Goal: Navigation & Orientation: Find specific page/section

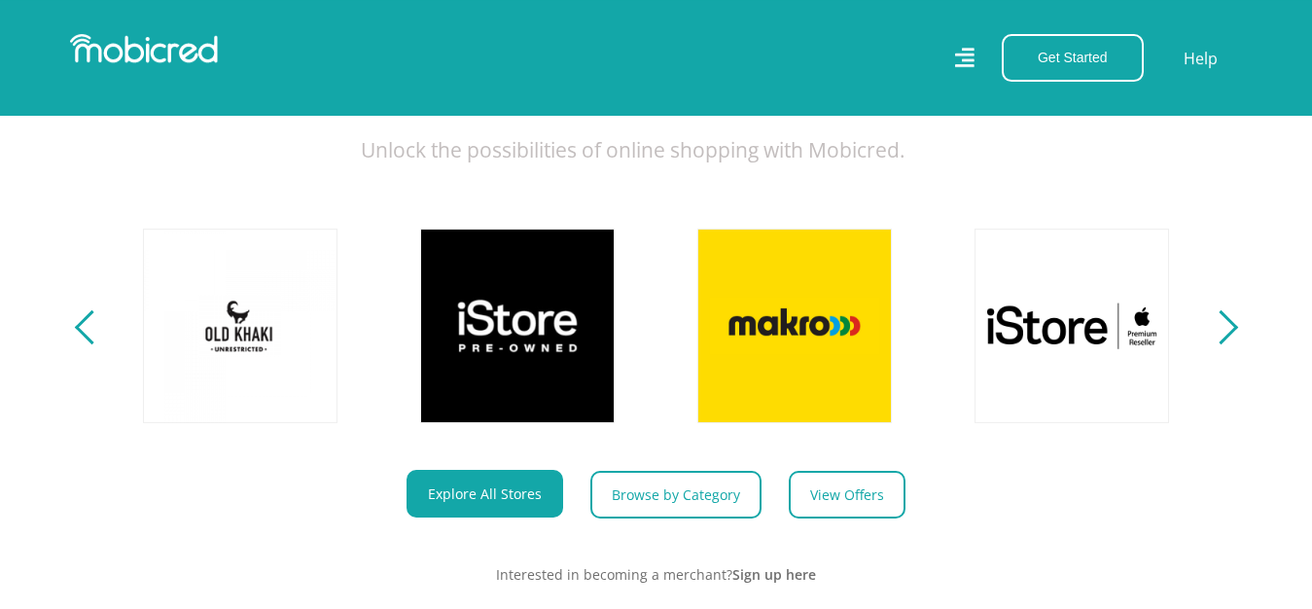
scroll to position [695, 0]
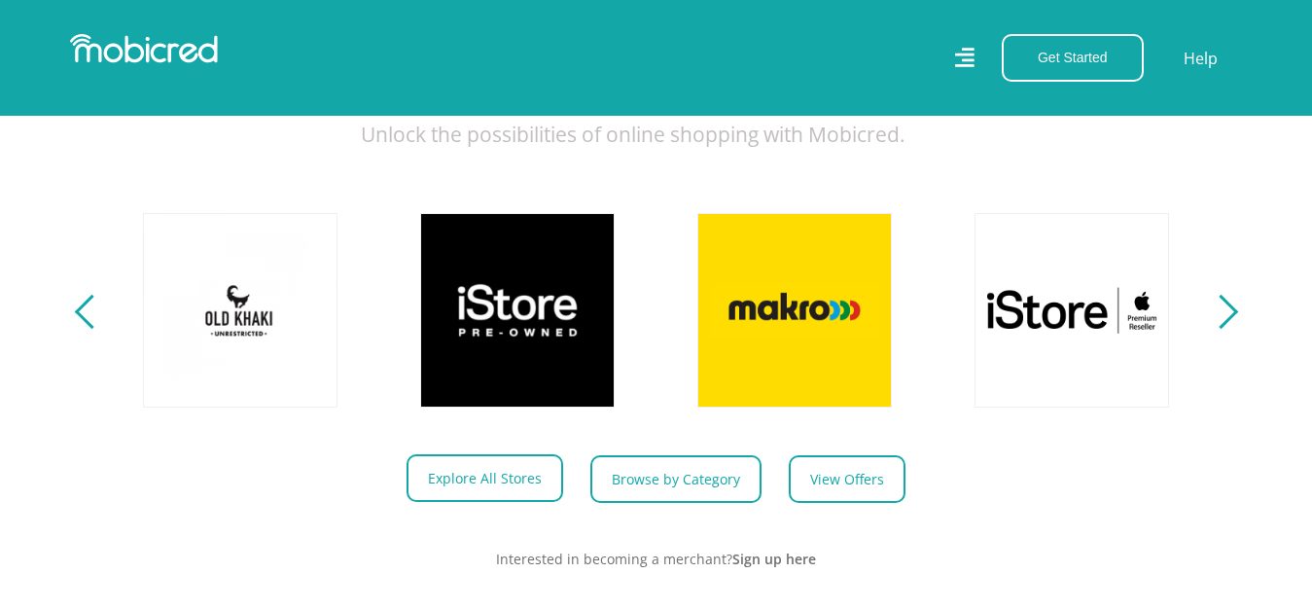
click at [480, 502] on link "Explore All Stores" at bounding box center [485, 478] width 157 height 48
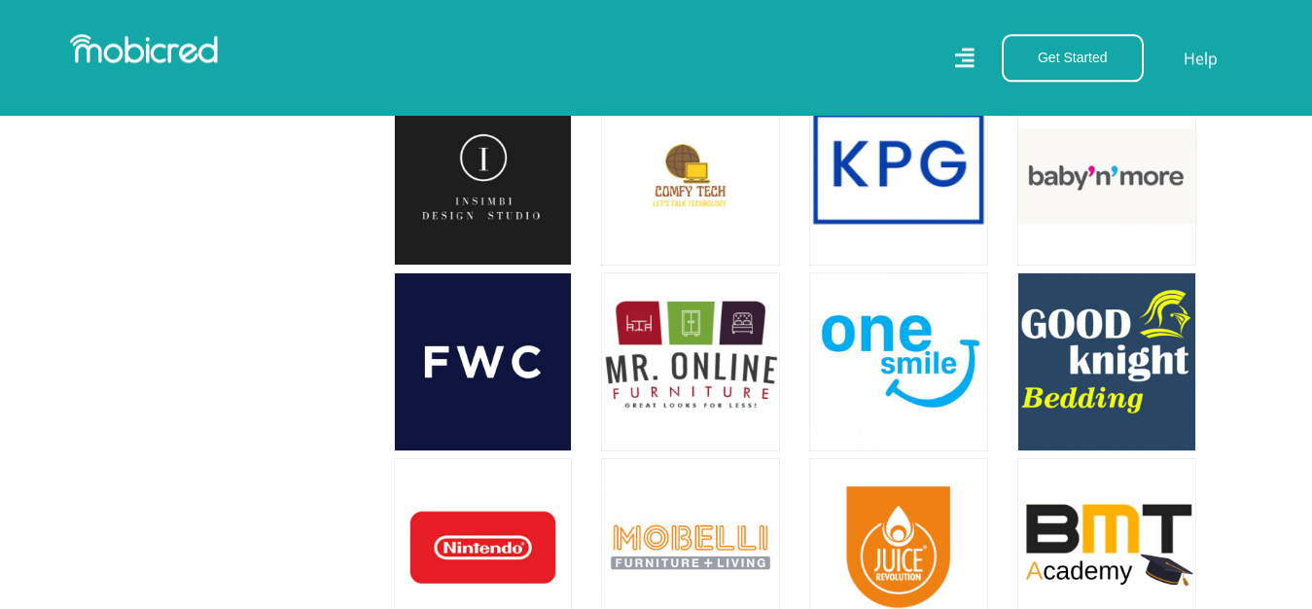
scroll to position [17861, 0]
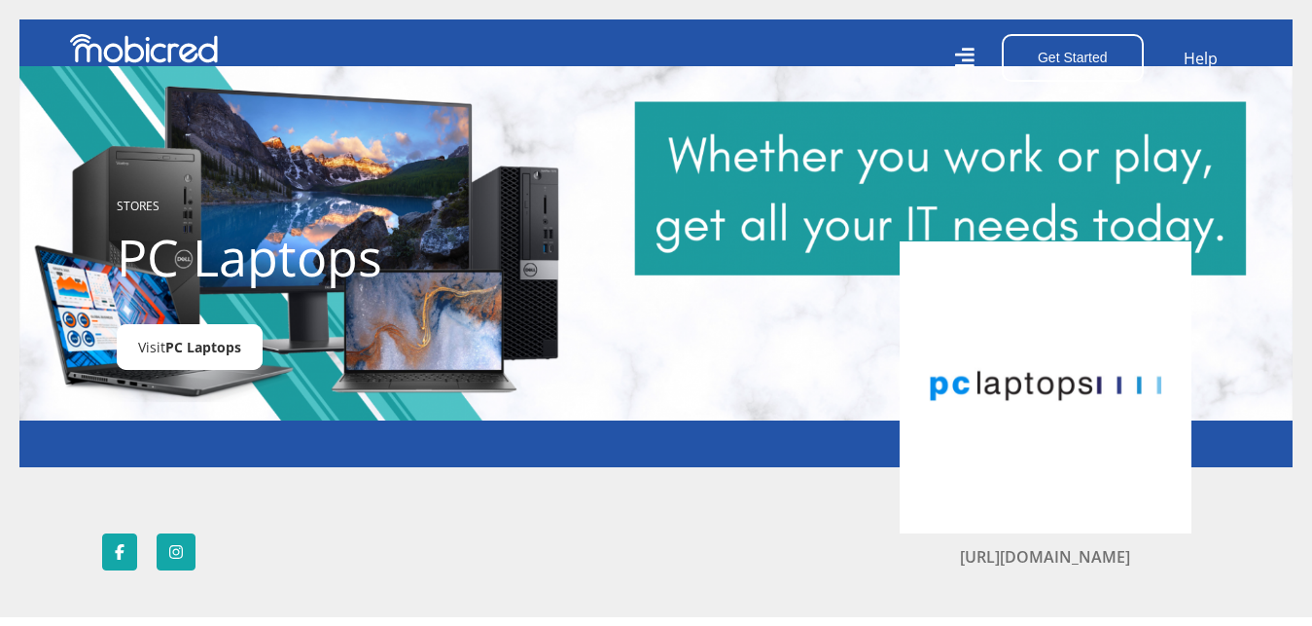
click at [196, 359] on link "Visit PC Laptops" at bounding box center [190, 347] width 146 height 46
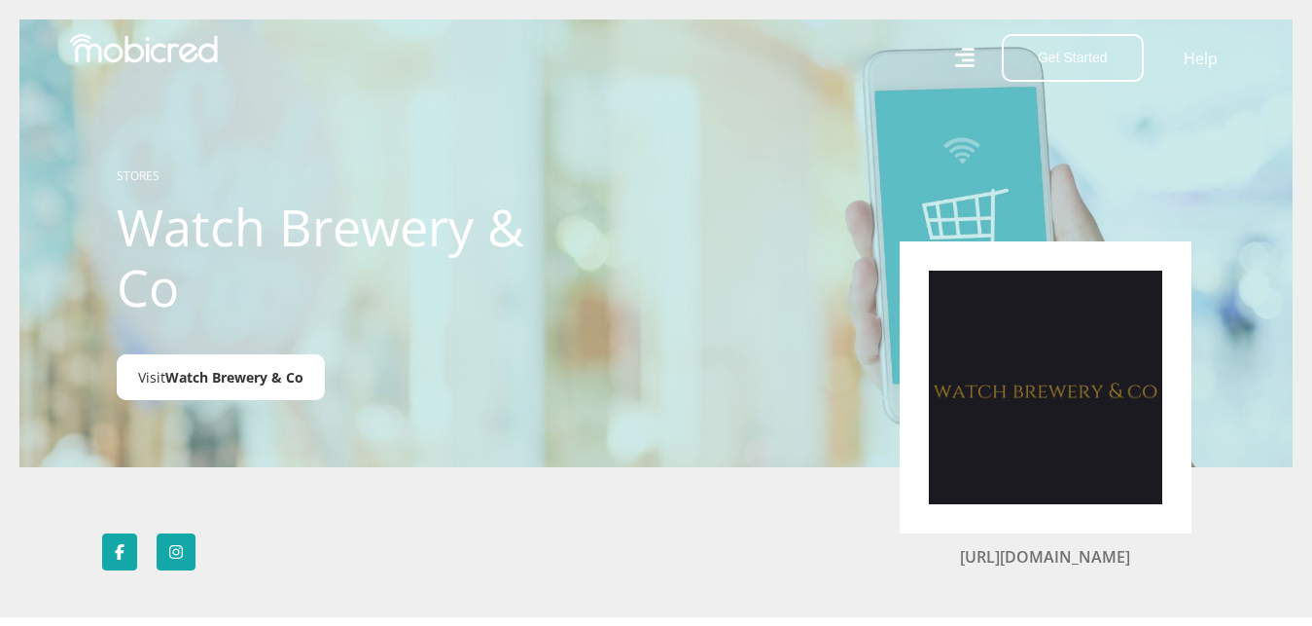
click at [202, 381] on span "Watch Brewery & Co" at bounding box center [234, 377] width 138 height 18
click at [232, 377] on span "Watch Brewery & Co" at bounding box center [234, 377] width 138 height 18
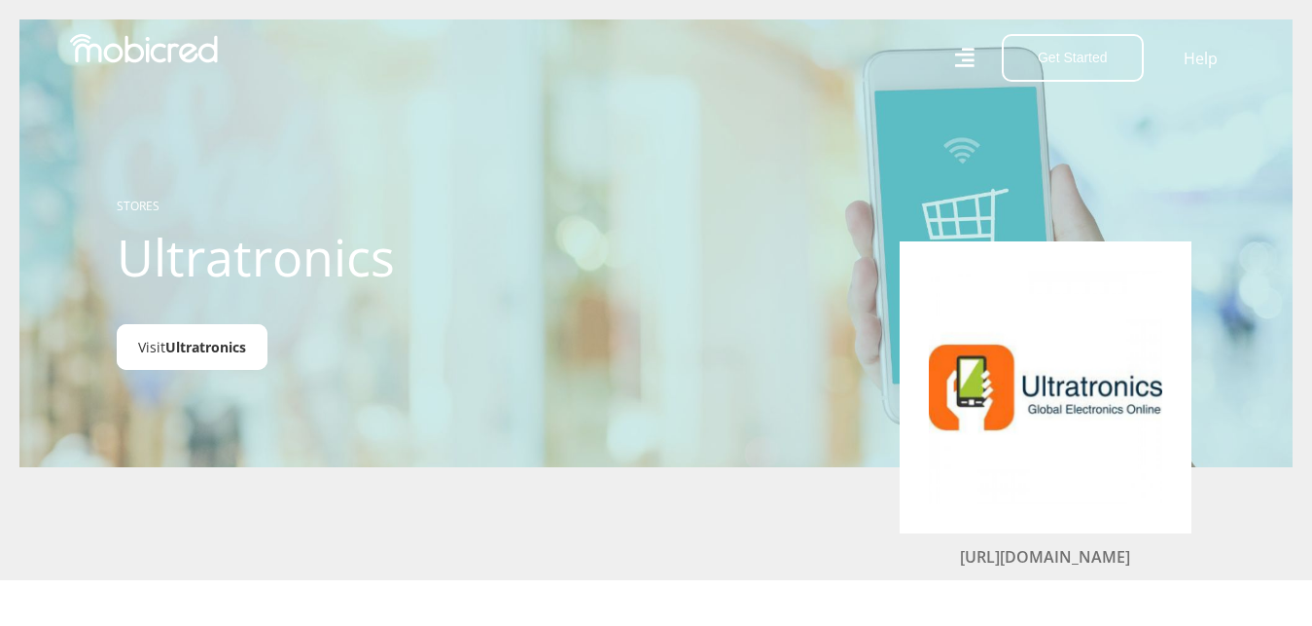
click at [212, 353] on span "Ultratronics" at bounding box center [205, 347] width 81 height 18
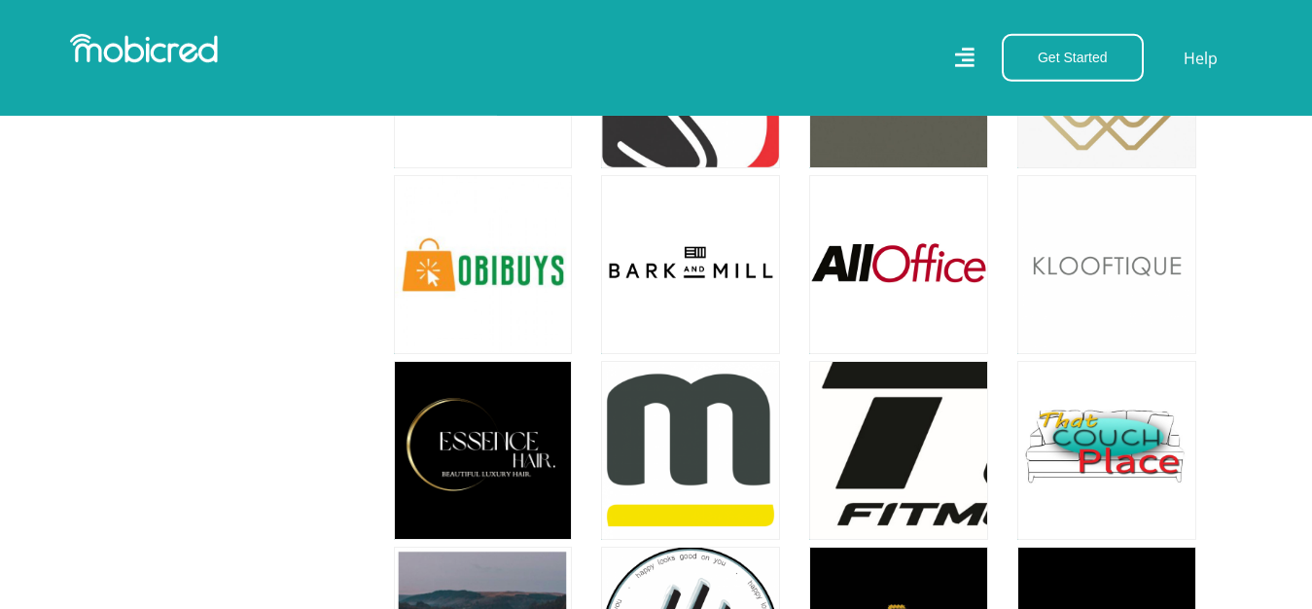
scroll to position [22227, 0]
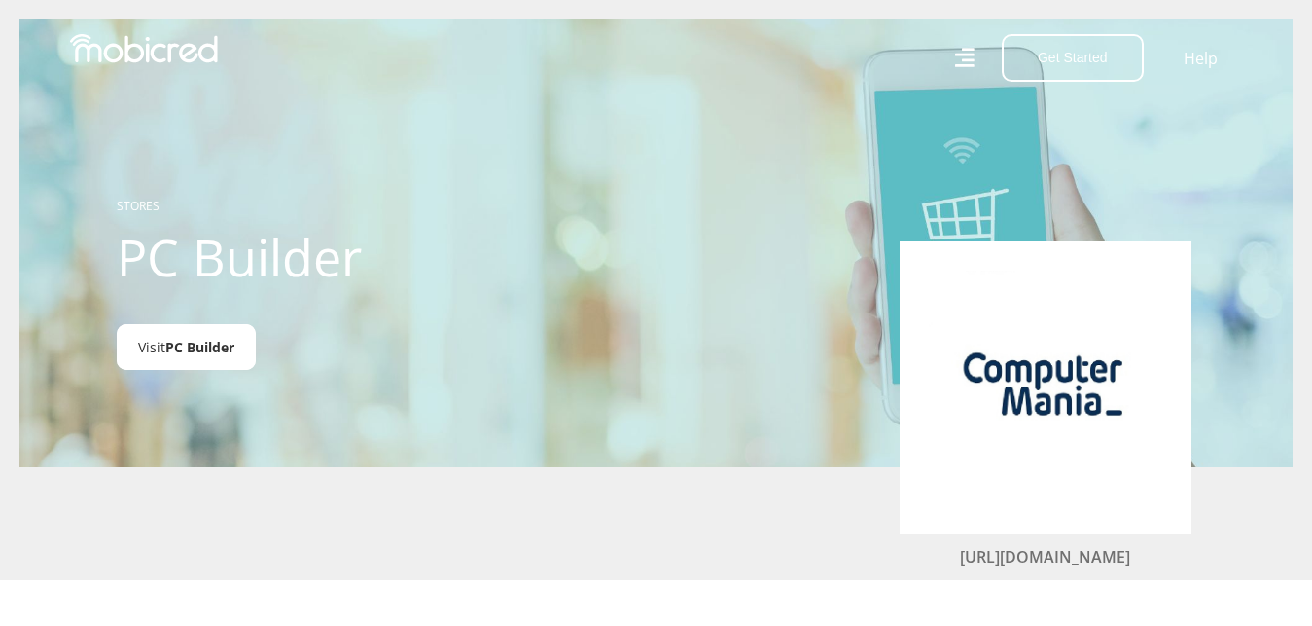
click at [213, 351] on span "PC Builder" at bounding box center [199, 347] width 69 height 18
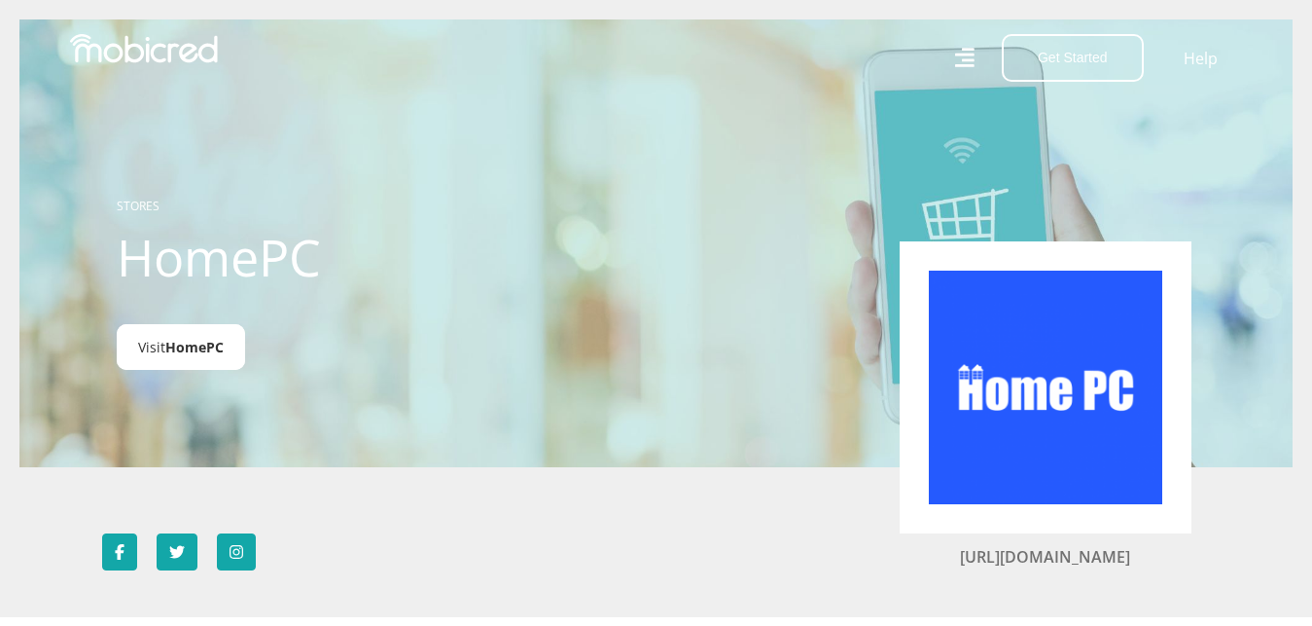
click at [176, 366] on link "Visit HomePC" at bounding box center [181, 347] width 128 height 46
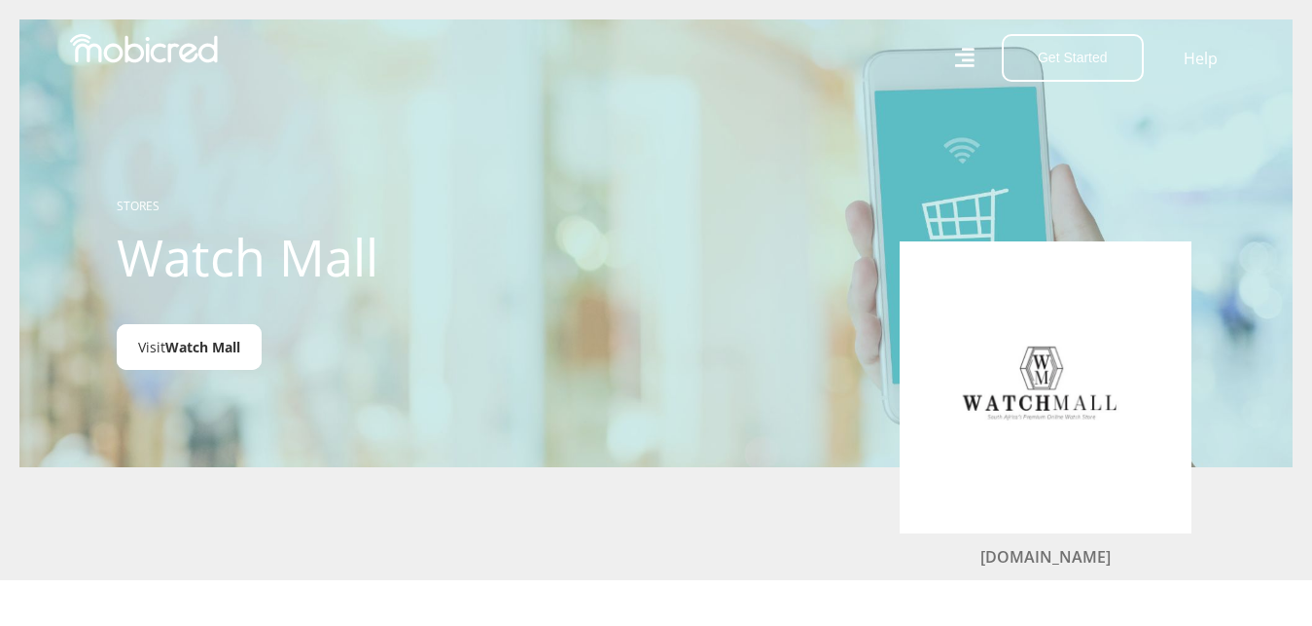
click at [206, 359] on link "Visit Watch Mall" at bounding box center [189, 347] width 145 height 46
click at [181, 347] on span "Watch Mall" at bounding box center [202, 347] width 75 height 18
click at [1018, 558] on link "www.watchmall.co.za" at bounding box center [1046, 556] width 130 height 21
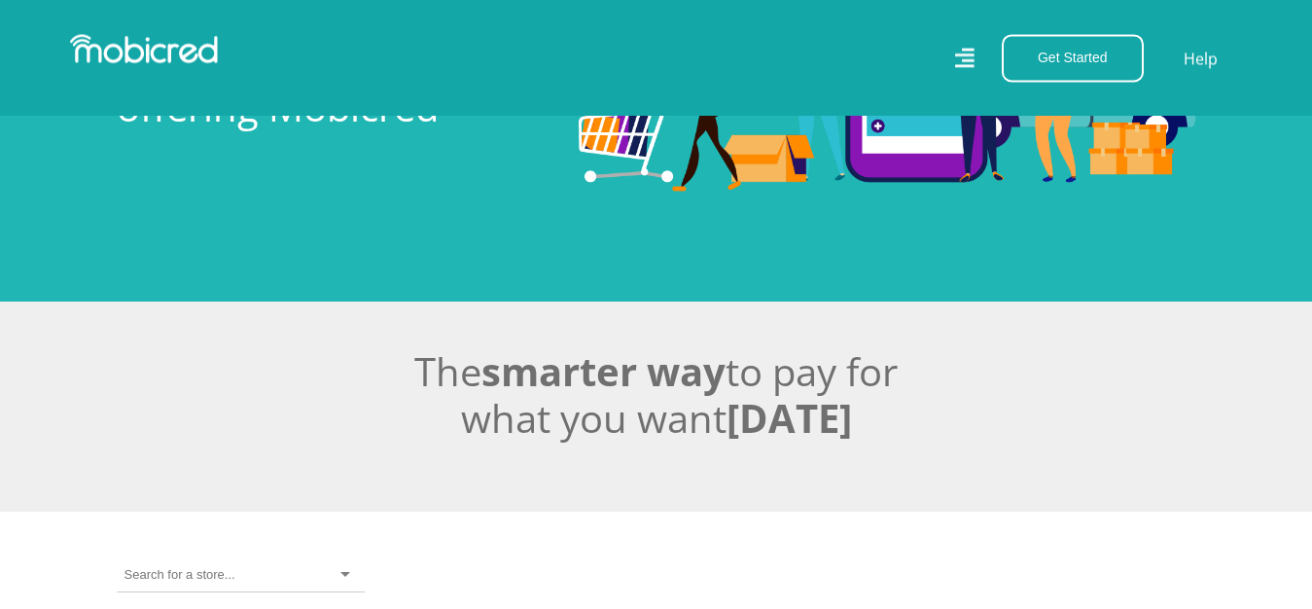
scroll to position [99, 0]
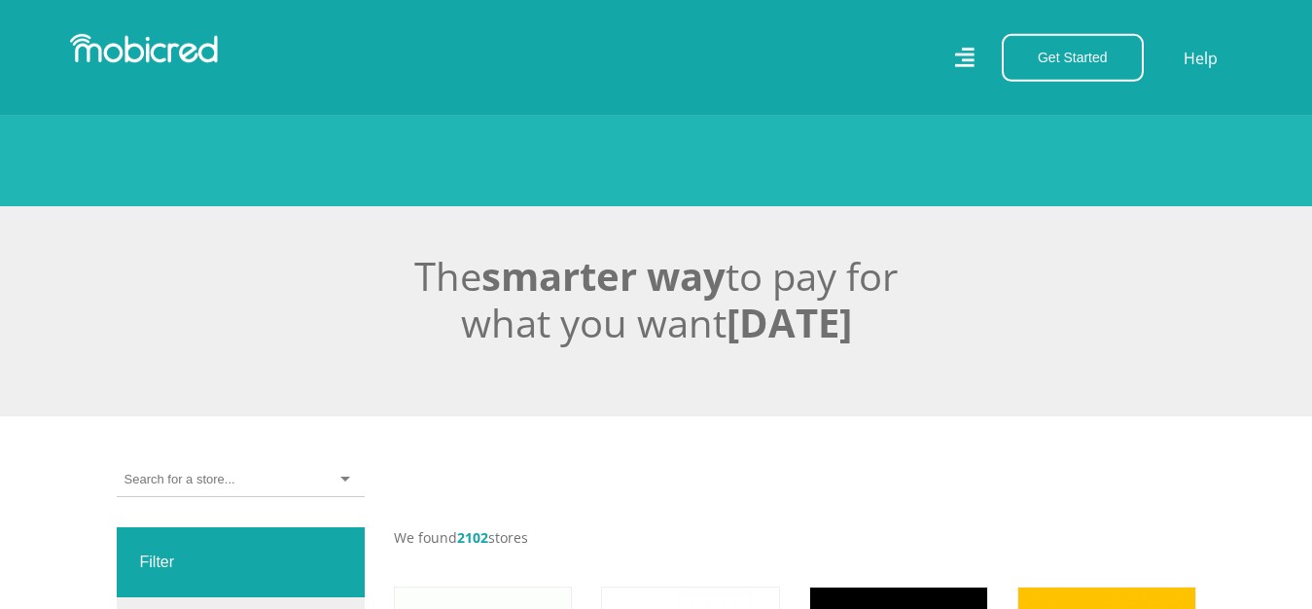
scroll to position [198, 0]
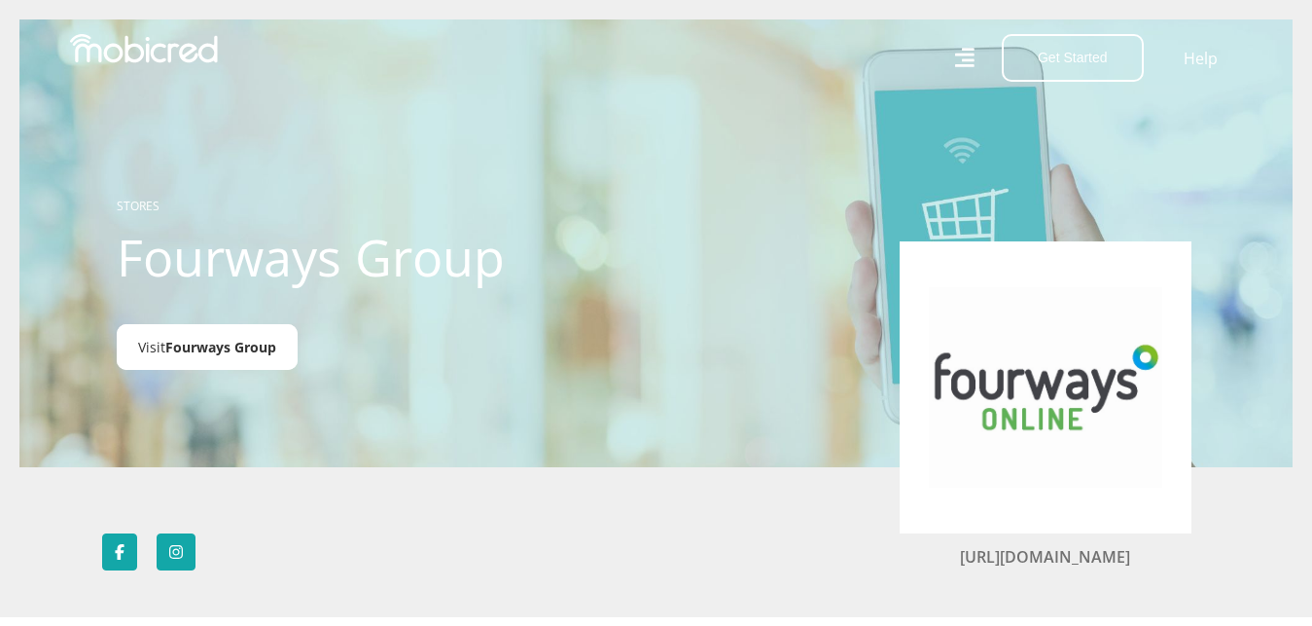
click at [212, 346] on span "Fourways Group" at bounding box center [220, 347] width 111 height 18
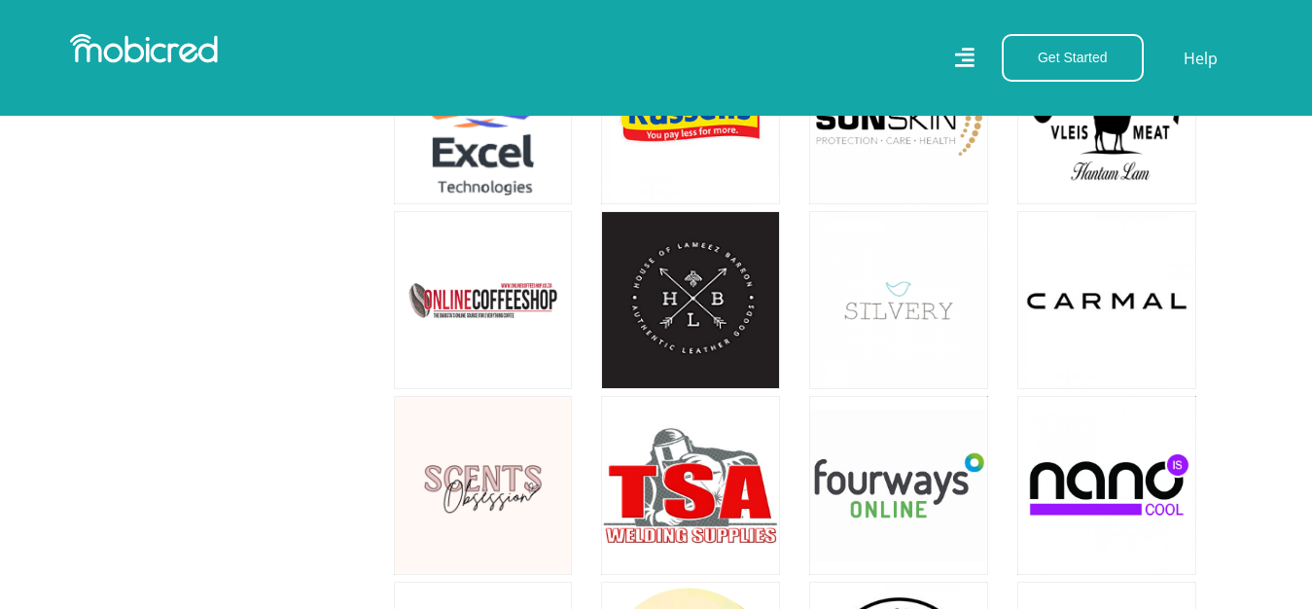
scroll to position [14388, 0]
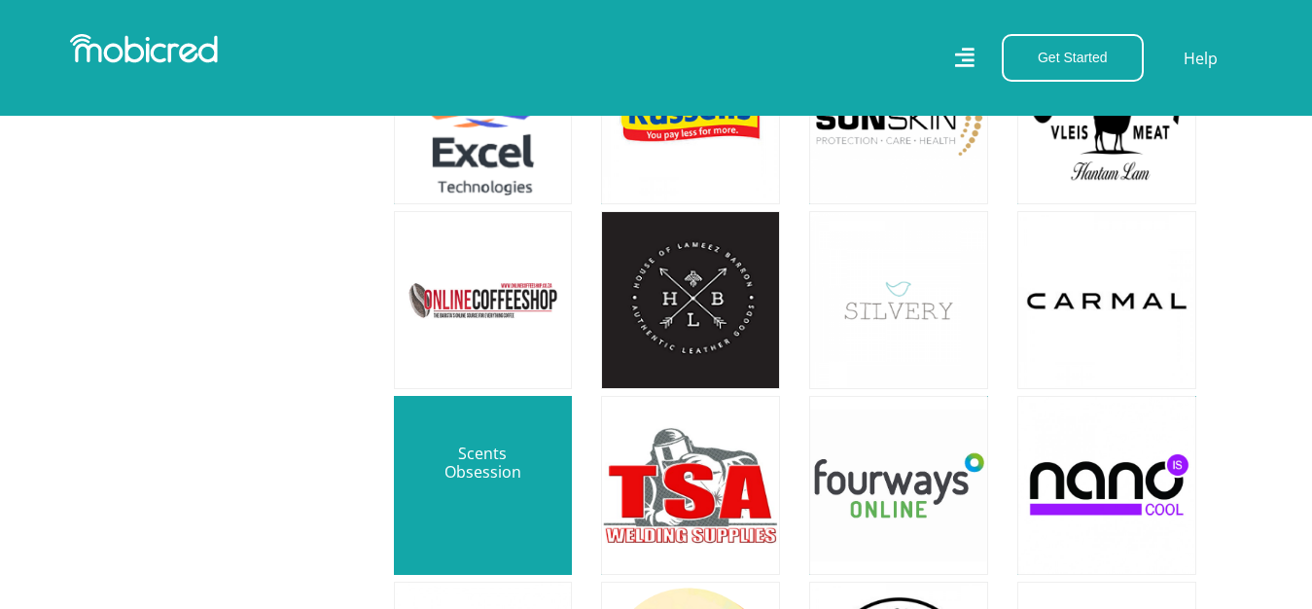
click at [537, 380] on link at bounding box center [483, 485] width 210 height 210
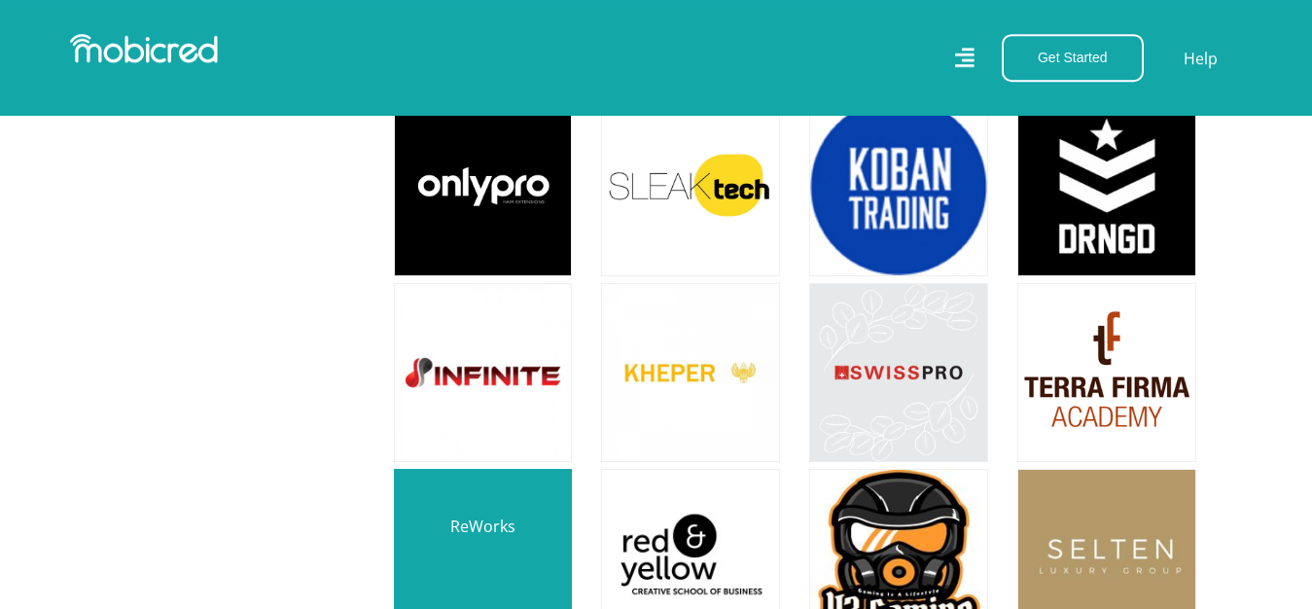
scroll to position [7243, 0]
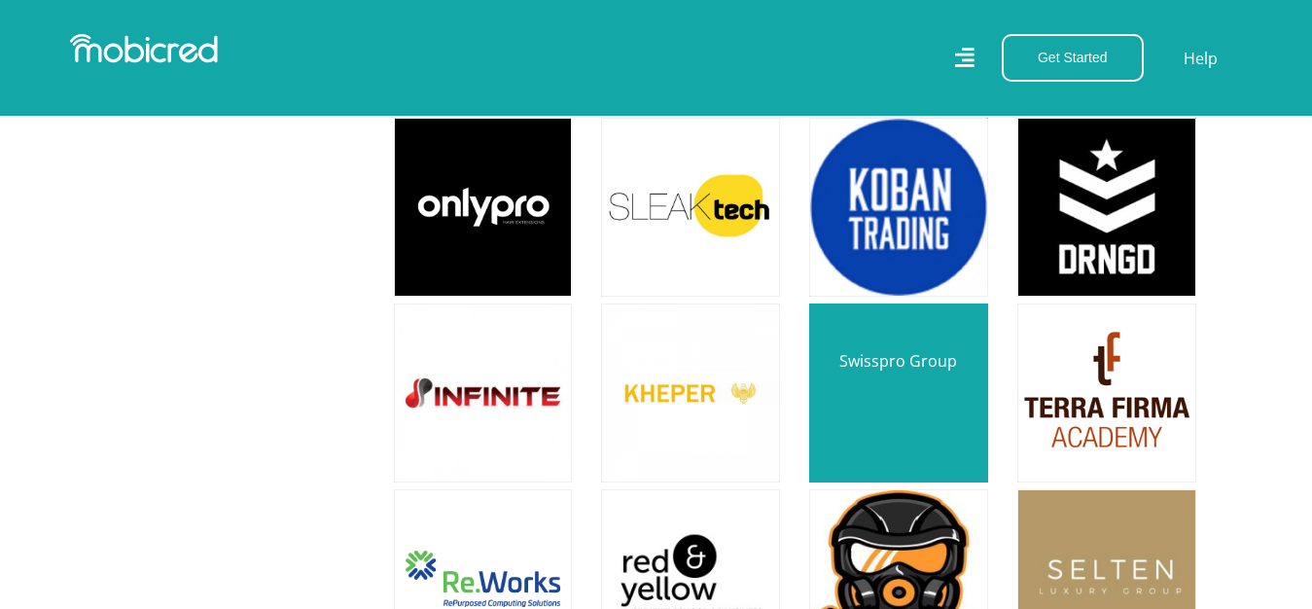
click at [968, 370] on link at bounding box center [899, 393] width 210 height 210
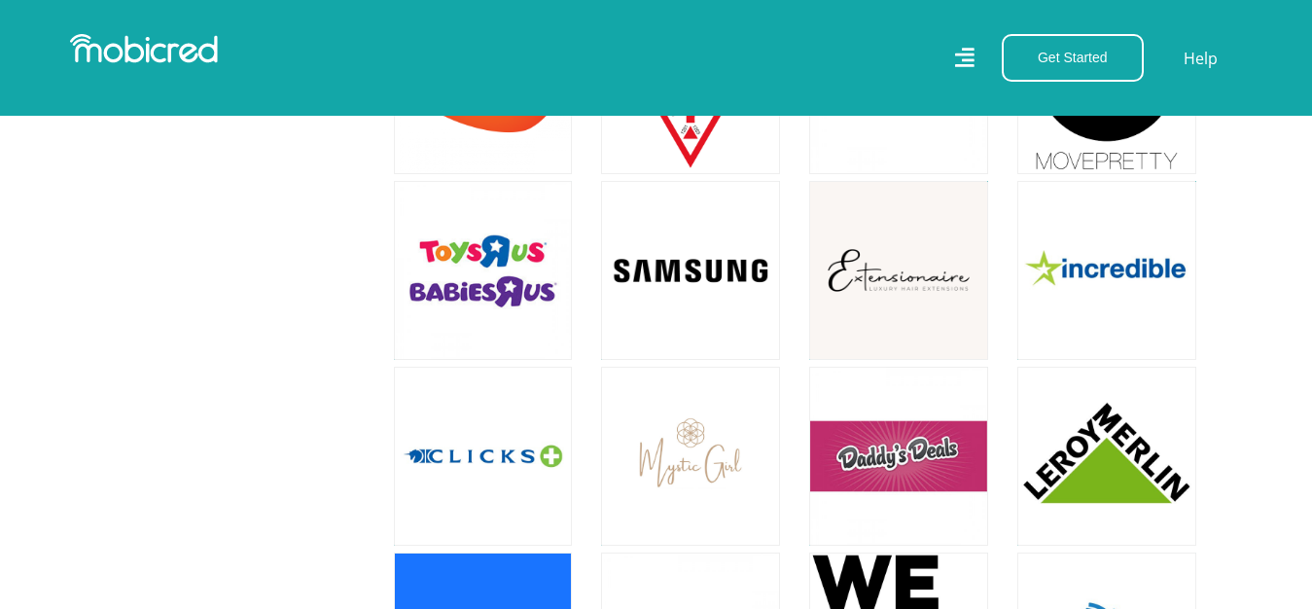
scroll to position [2084, 0]
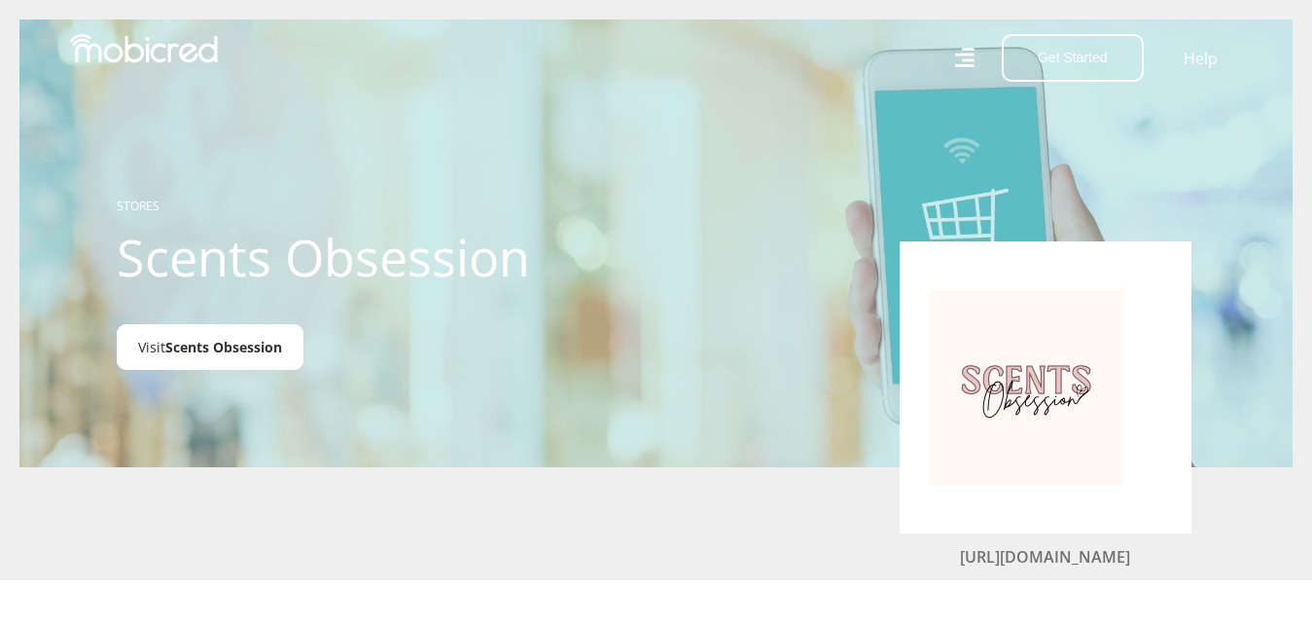
click at [212, 343] on span "Scents Obsession" at bounding box center [223, 347] width 117 height 18
click at [1078, 556] on link "[URL][DOMAIN_NAME]" at bounding box center [1045, 556] width 170 height 21
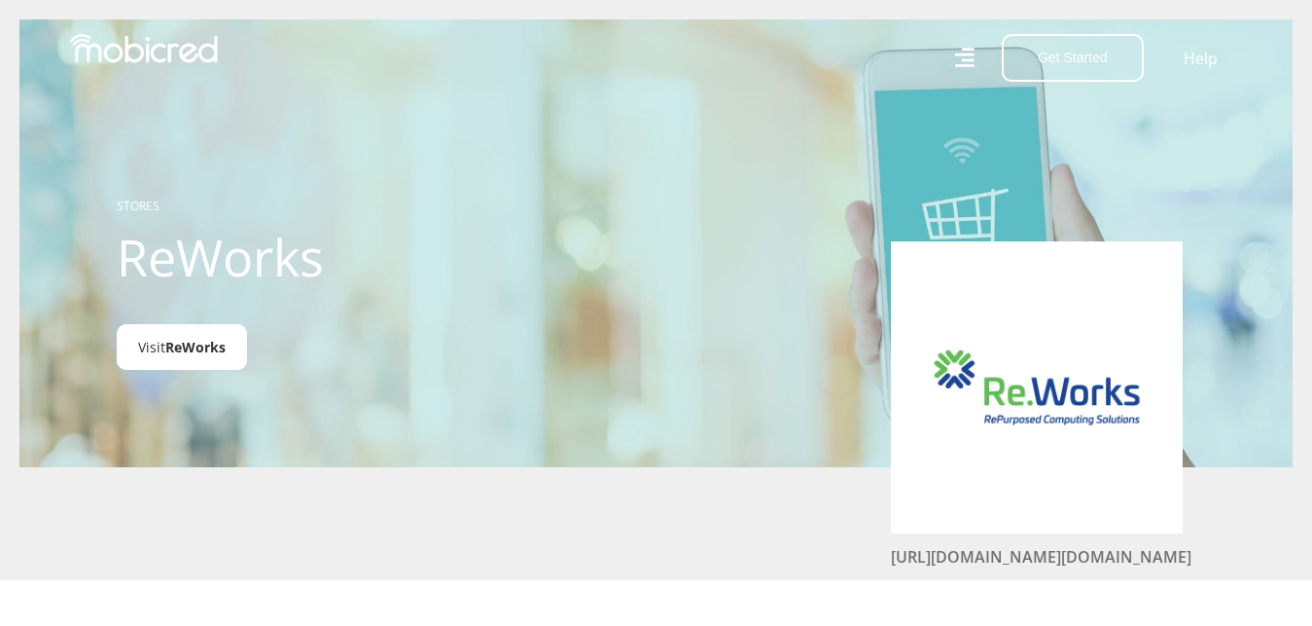
click at [163, 342] on link "Visit ReWorks" at bounding box center [182, 347] width 130 height 46
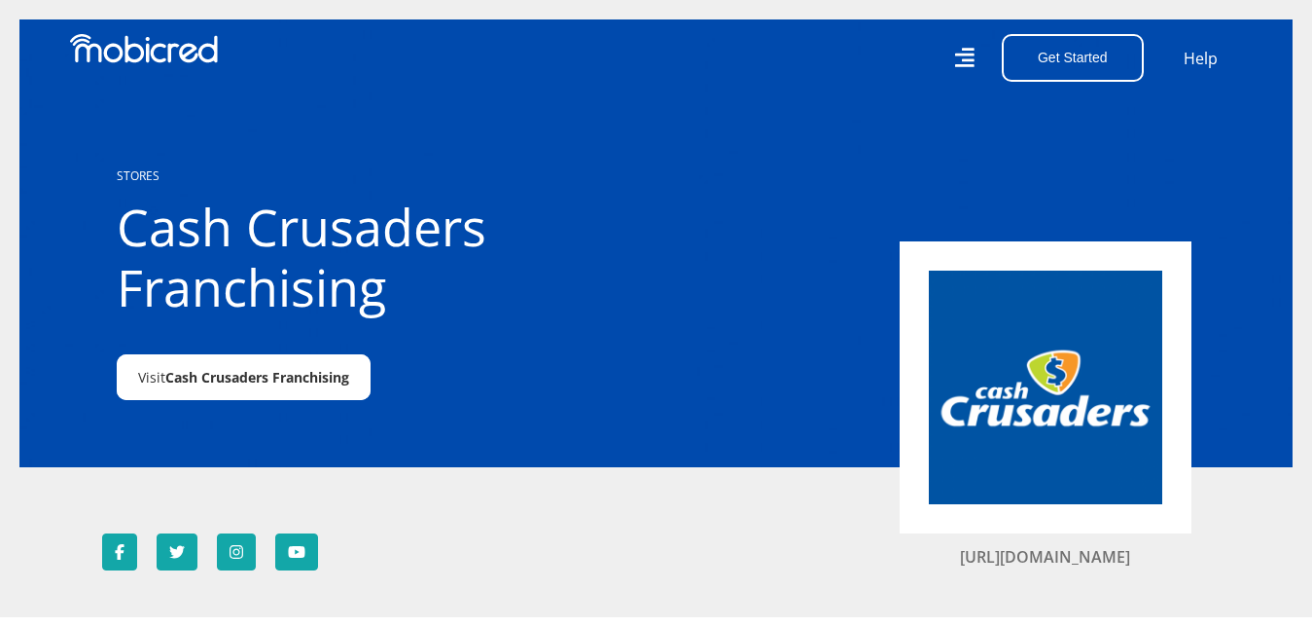
click at [245, 383] on span "Cash Crusaders Franchising" at bounding box center [257, 377] width 184 height 18
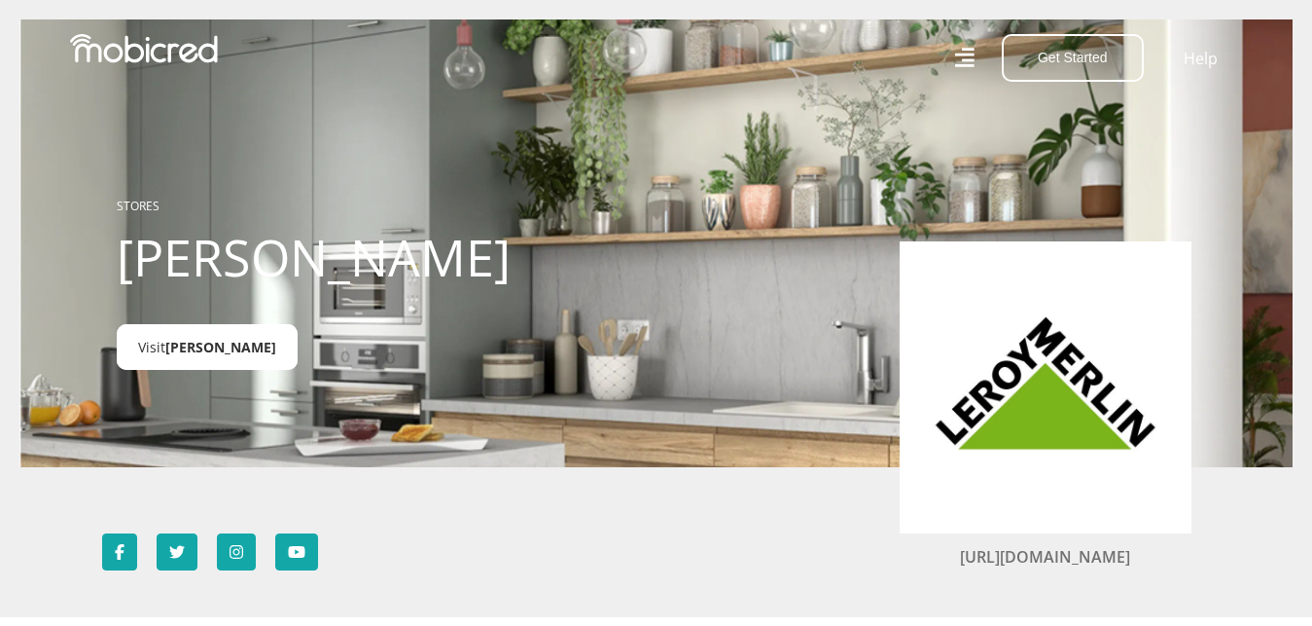
click at [197, 354] on span "[PERSON_NAME]" at bounding box center [220, 347] width 111 height 18
